Goal: Information Seeking & Learning: Learn about a topic

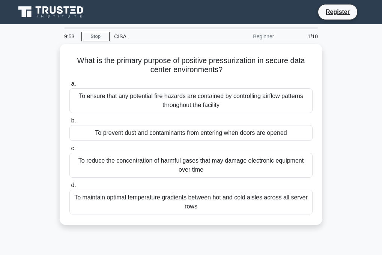
click at [65, 7] on icon at bounding box center [67, 10] width 6 height 8
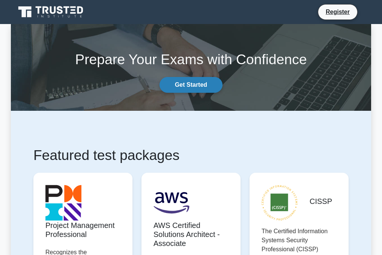
click at [209, 86] on link "Get Started" at bounding box center [190, 85] width 63 height 16
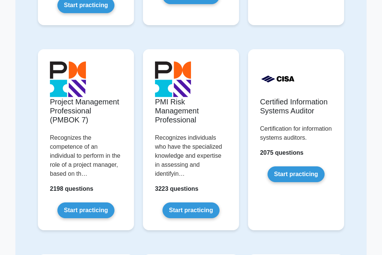
scroll to position [636, 0]
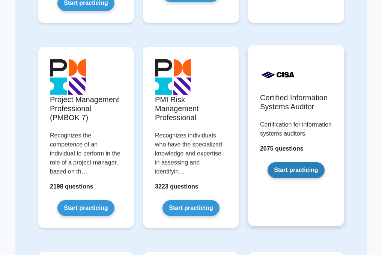
click at [281, 177] on link "Start practicing" at bounding box center [296, 170] width 57 height 16
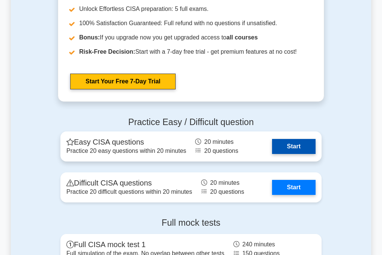
scroll to position [1033, 0]
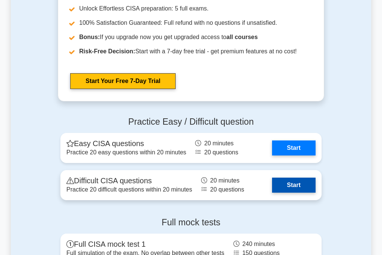
click at [287, 191] on link "Start" at bounding box center [294, 184] width 44 height 15
click at [308, 189] on link "Start" at bounding box center [294, 184] width 44 height 15
click at [297, 186] on link "Start" at bounding box center [294, 184] width 44 height 15
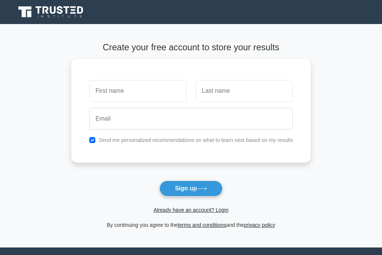
click at [296, 182] on form "Create your free account to store your results Send me personalized recommendat…" at bounding box center [191, 135] width 240 height 187
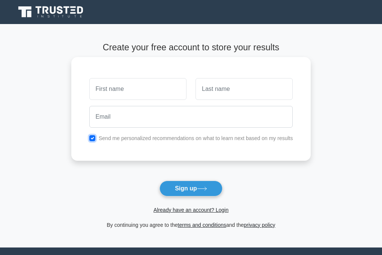
click at [94, 138] on input "checkbox" at bounding box center [92, 138] width 6 height 6
checkbox input "false"
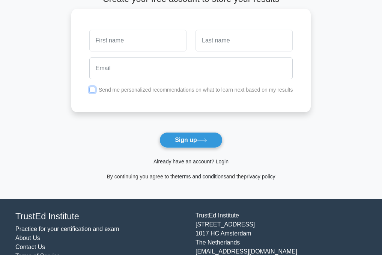
scroll to position [50, 0]
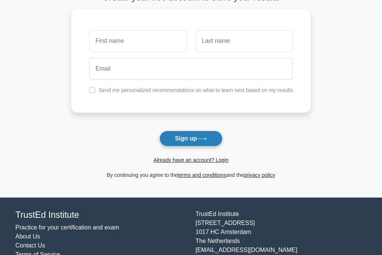
click at [170, 141] on button "Sign up" at bounding box center [190, 139] width 63 height 16
click at [176, 158] on link "Already have an account? Login" at bounding box center [190, 160] width 75 height 6
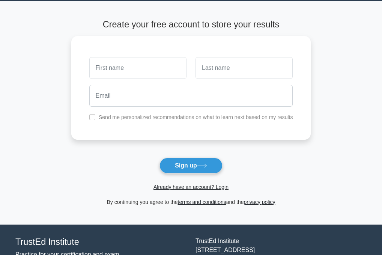
scroll to position [20, 0]
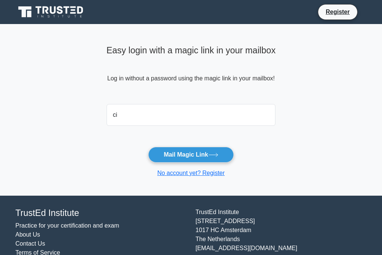
type input "c"
click at [258, 146] on form "exp Mail Magic Link No account yet? Register" at bounding box center [191, 139] width 169 height 77
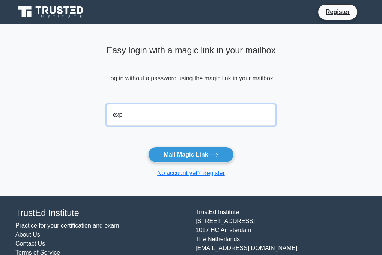
click at [187, 114] on input "exp" at bounding box center [191, 115] width 169 height 22
type input "[EMAIL_ADDRESS][DOMAIN_NAME]"
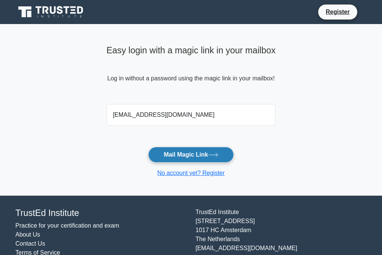
click at [166, 156] on button "Mail Magic Link" at bounding box center [190, 155] width 85 height 16
click at [189, 158] on button "Mail Magic Link" at bounding box center [190, 155] width 85 height 16
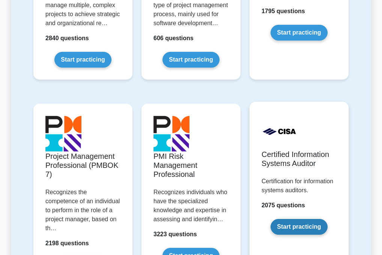
scroll to position [688, 0]
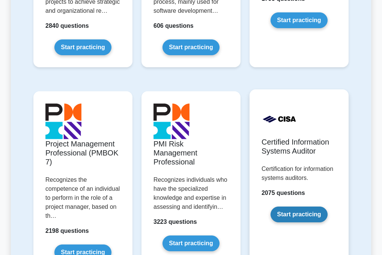
click at [296, 207] on link "Start practicing" at bounding box center [299, 214] width 57 height 16
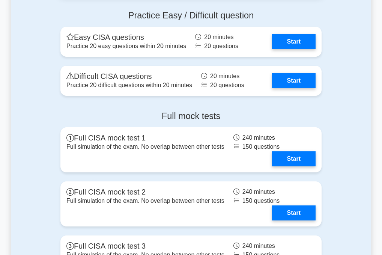
scroll to position [1409, 0]
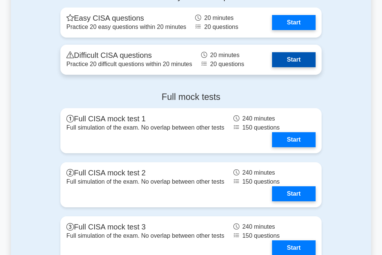
click at [295, 57] on link "Start" at bounding box center [294, 59] width 44 height 15
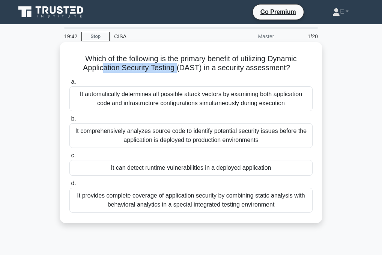
drag, startPoint x: 103, startPoint y: 69, endPoint x: 176, endPoint y: 71, distance: 73.2
click at [176, 71] on h5 "Which of the following is the primary benefit of utilizing Dynamic Application …" at bounding box center [191, 63] width 245 height 19
click at [253, 134] on div "It comprehensively analyzes source code to identify potential security issues b…" at bounding box center [190, 135] width 243 height 25
click at [69, 121] on input "b. It comprehensively analyzes source code to identify potential security issue…" at bounding box center [69, 118] width 0 height 5
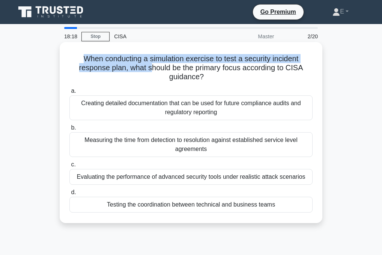
drag, startPoint x: 151, startPoint y: 65, endPoint x: 169, endPoint y: 49, distance: 24.5
click at [169, 49] on div "When conducting a simulation exercise to test a security incident response plan…" at bounding box center [191, 132] width 257 height 175
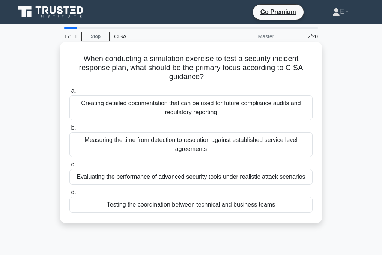
click at [146, 145] on div "Measuring the time from detection to resolution against established service lev…" at bounding box center [190, 144] width 243 height 25
click at [69, 130] on input "b. Measuring the time from detection to resolution against established service …" at bounding box center [69, 127] width 0 height 5
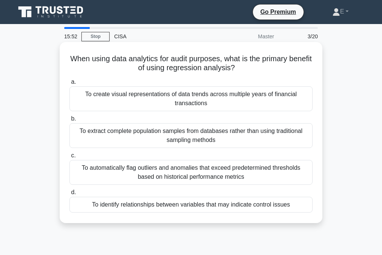
click at [275, 205] on div "To identify relationships between variables that may indicate control issues" at bounding box center [190, 205] width 243 height 16
click at [69, 195] on input "d. To identify relationships between variables that may indicate control issues" at bounding box center [69, 192] width 0 height 5
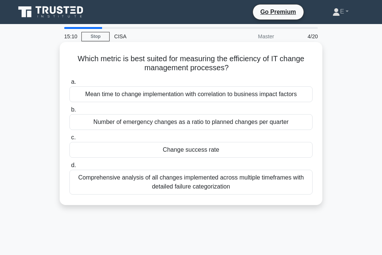
click at [268, 186] on div "Comprehensive analysis of all changes implemented across multiple timeframes wi…" at bounding box center [190, 182] width 243 height 25
click at [69, 168] on input "d. Comprehensive analysis of all changes implemented across multiple timeframes…" at bounding box center [69, 165] width 0 height 5
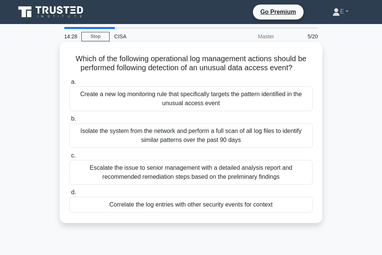
click at [274, 140] on div "Isolate the system from the network and perform a full scan of all log files to…" at bounding box center [190, 135] width 243 height 25
click at [69, 121] on input "b. Isolate the system from the network and perform a full scan of all log files…" at bounding box center [69, 118] width 0 height 5
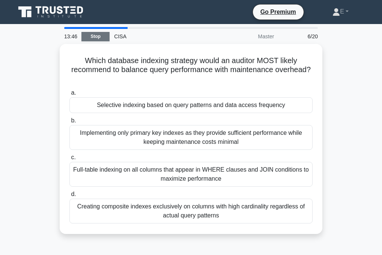
click at [104, 37] on link "Stop" at bounding box center [95, 36] width 28 height 9
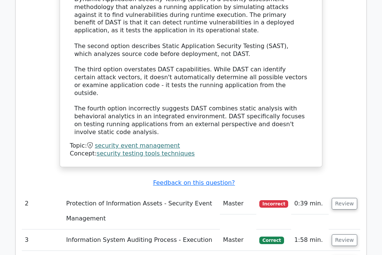
scroll to position [860, 0]
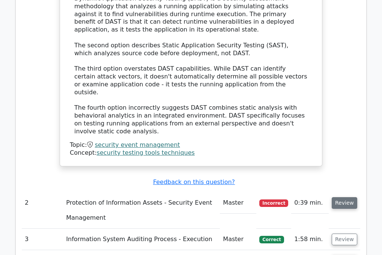
click at [334, 197] on button "Review" at bounding box center [345, 203] width 26 height 12
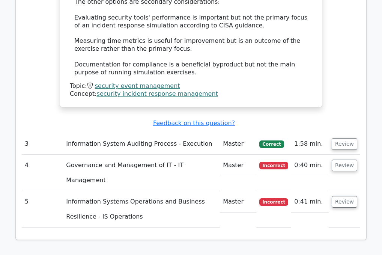
scroll to position [1359, 0]
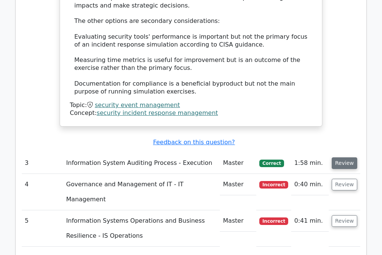
click at [349, 157] on button "Review" at bounding box center [345, 163] width 26 height 12
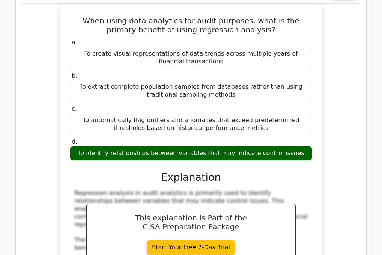
scroll to position [1661, 0]
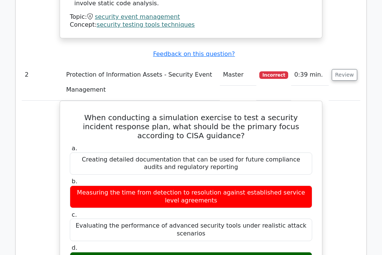
scroll to position [961, 0]
